Goal: Task Accomplishment & Management: Manage account settings

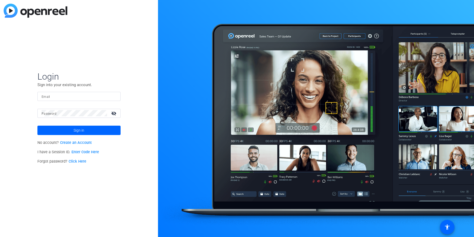
type input "[EMAIL_ADDRESS][DOMAIN_NAME]"
click at [55, 95] on input "[EMAIL_ADDRESS][DOMAIN_NAME]" at bounding box center [79, 96] width 75 height 6
click at [75, 130] on span "Sign in" at bounding box center [79, 130] width 11 height 13
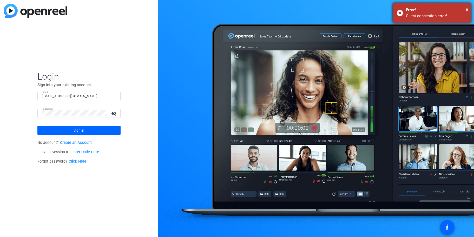
click at [470, 9] on div "× Error! Client connection error!" at bounding box center [432, 12] width 78 height 19
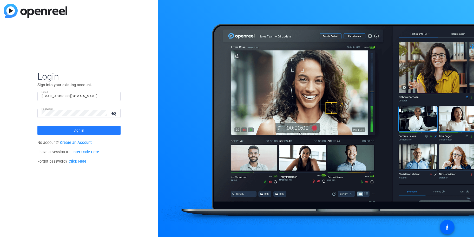
click at [73, 132] on span at bounding box center [78, 130] width 83 height 12
click at [85, 133] on span at bounding box center [78, 130] width 83 height 12
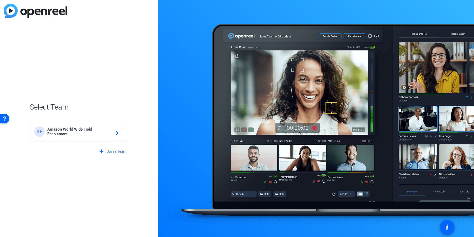
click at [111, 130] on span "Amazon World Wide Field Enablement" at bounding box center [79, 131] width 65 height 9
